Goal: Task Accomplishment & Management: Manage account settings

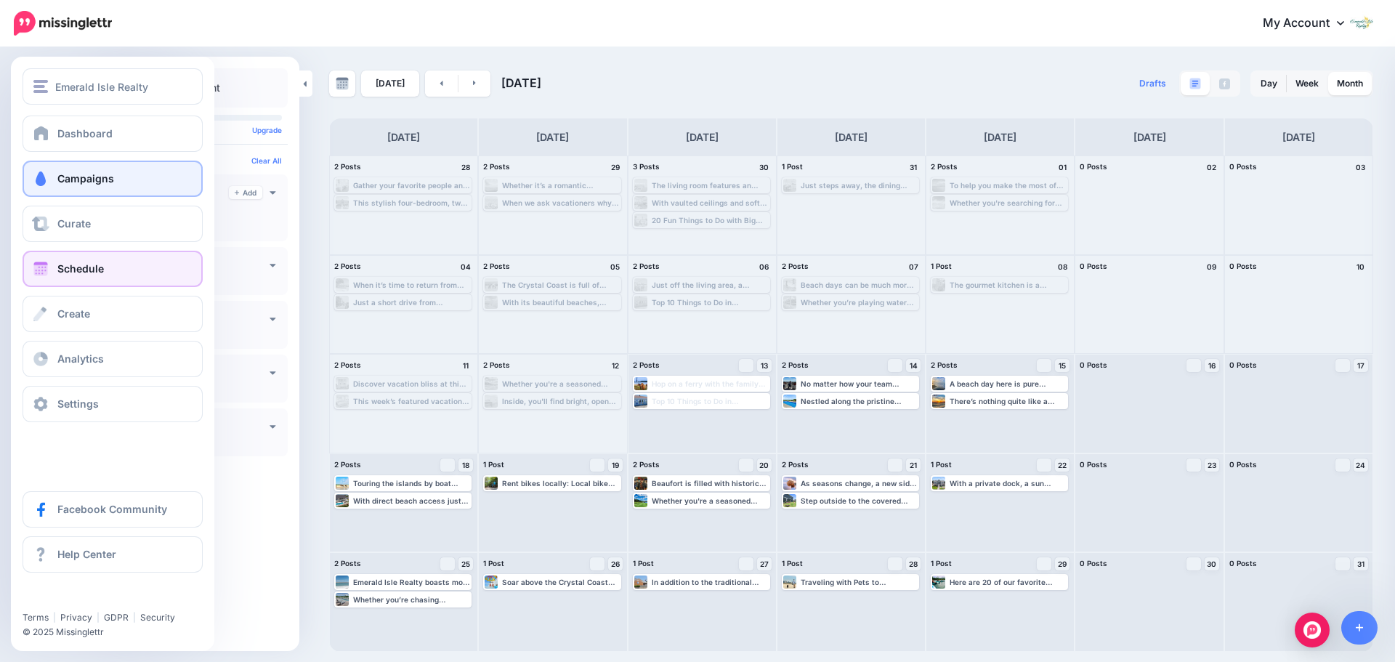
click at [67, 173] on span "Campaigns" at bounding box center [85, 178] width 57 height 12
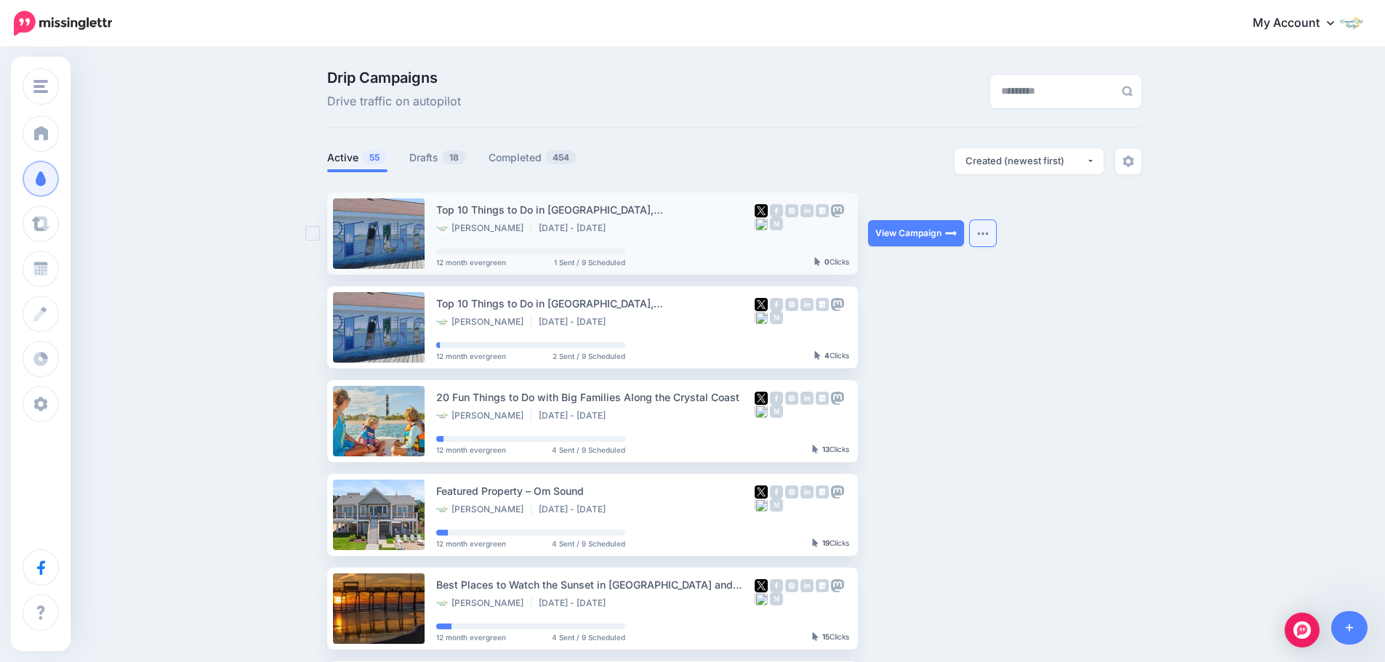
click at [994, 230] on button "button" at bounding box center [983, 233] width 26 height 26
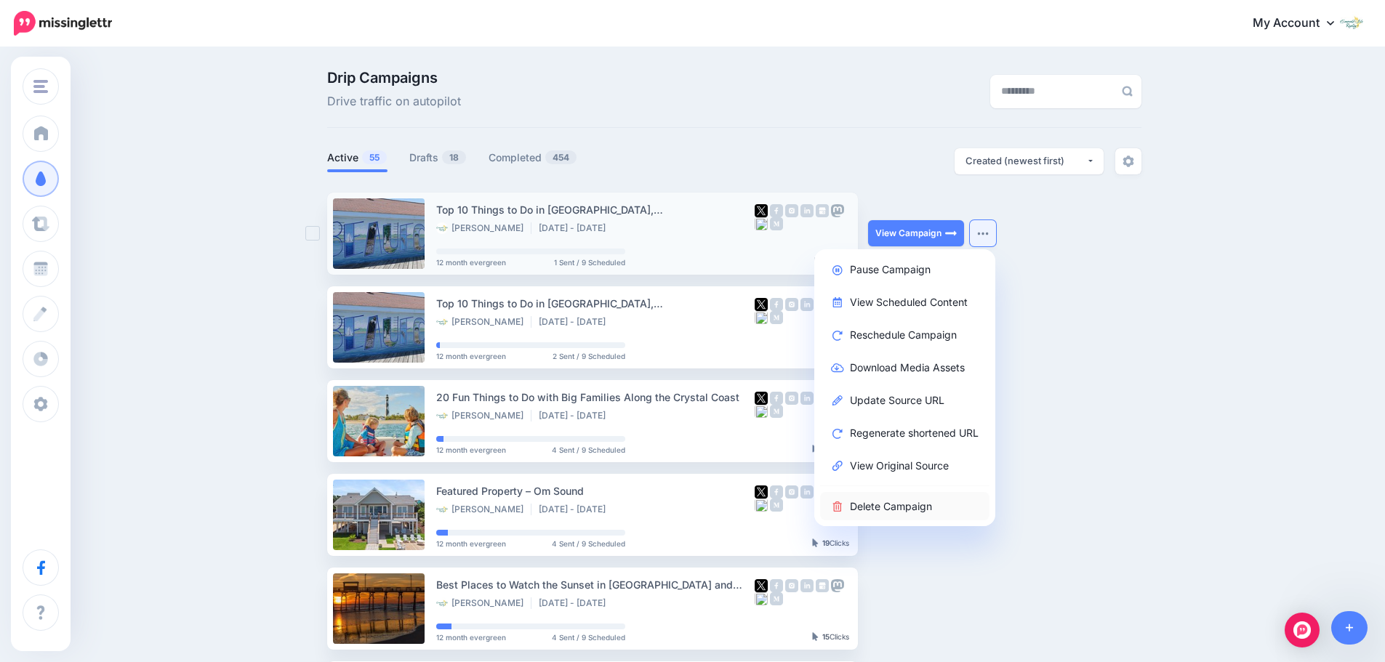
click at [897, 504] on link "Delete Campaign" at bounding box center [904, 506] width 169 height 28
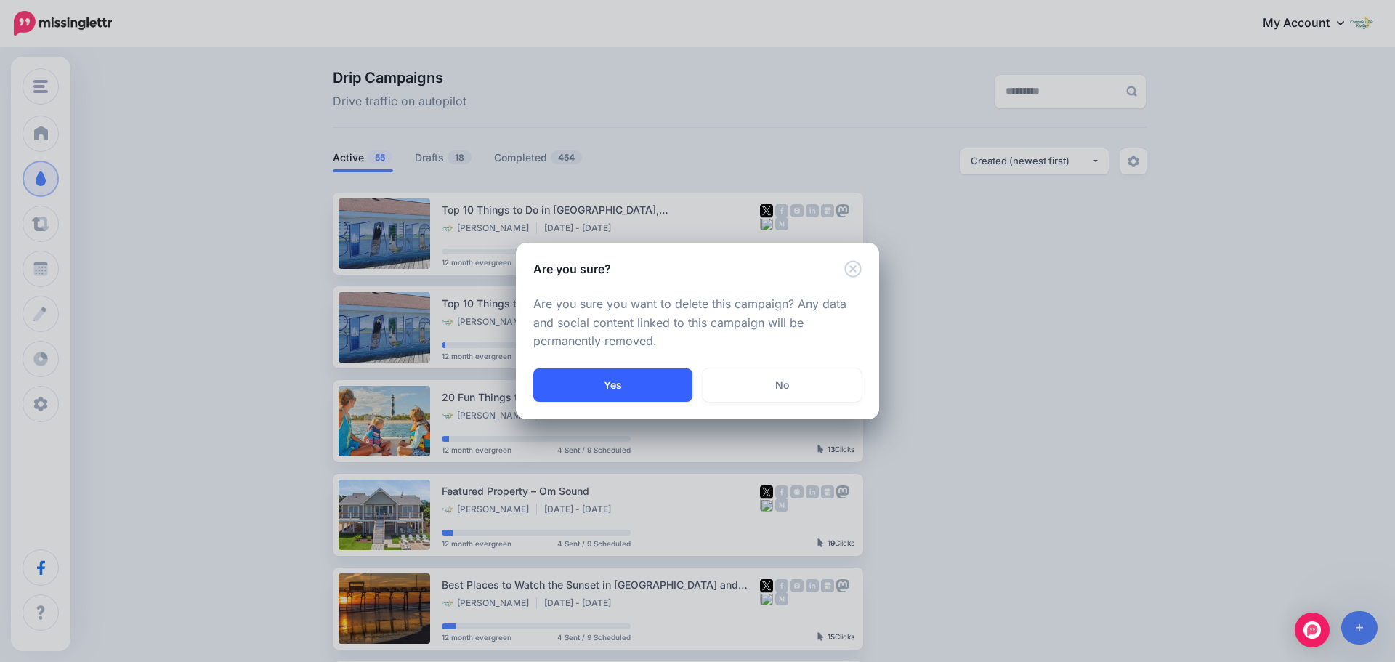
click at [682, 384] on button "Yes" at bounding box center [612, 384] width 159 height 33
